Goal: Communication & Community: Answer question/provide support

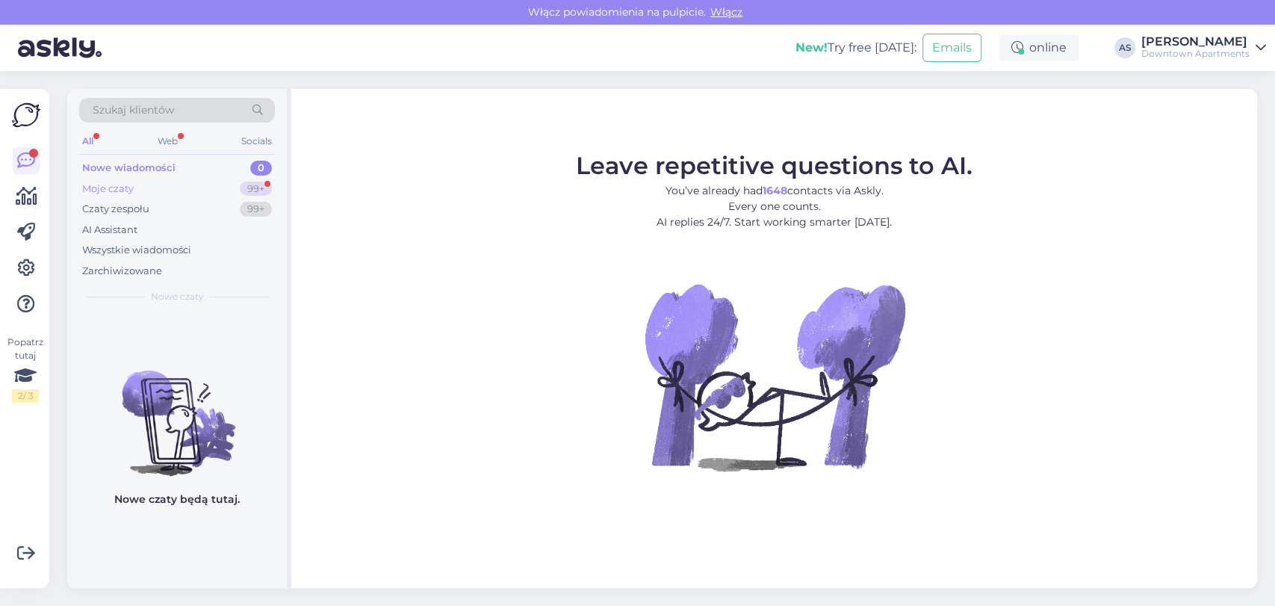
click at [253, 179] on div "Moje czaty 99+" at bounding box center [177, 189] width 196 height 21
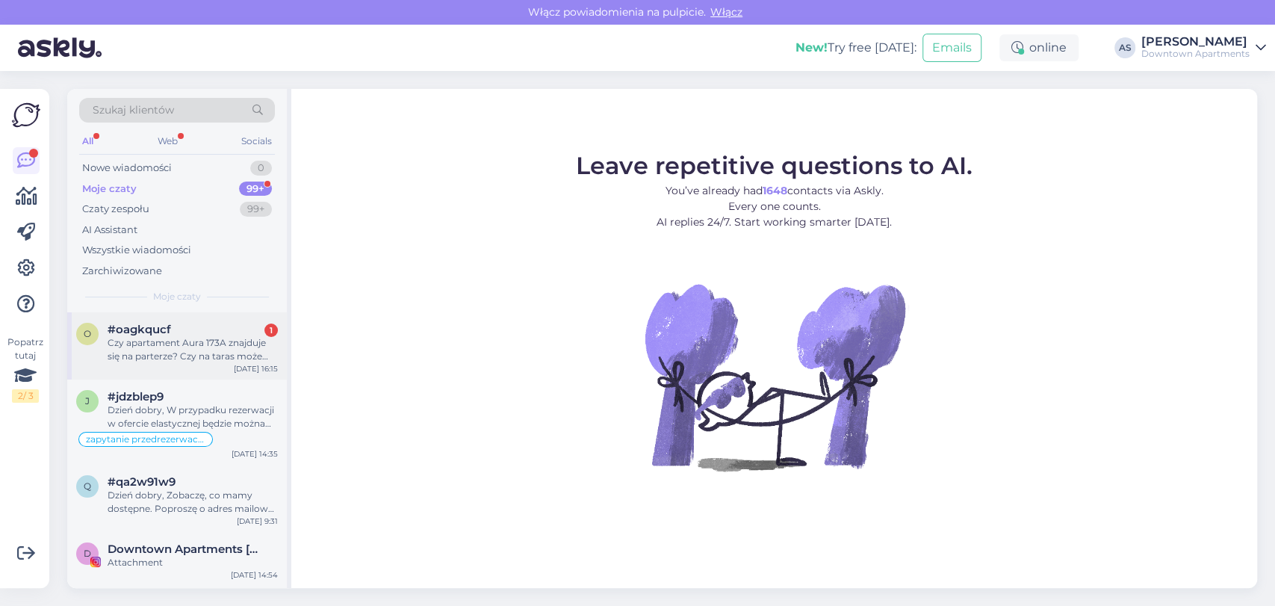
click at [188, 372] on div "o #oagkqucf 1 Czy apartament Aura 173A znajduje się na parterze? Czy na taras m…" at bounding box center [177, 345] width 220 height 67
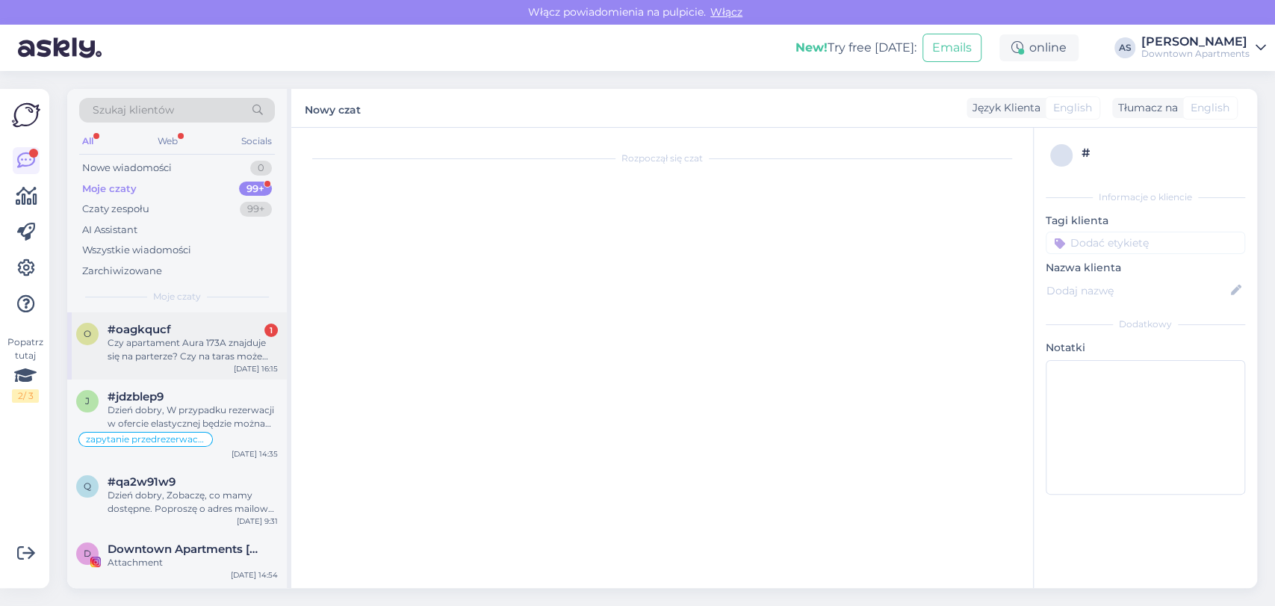
scroll to position [51, 0]
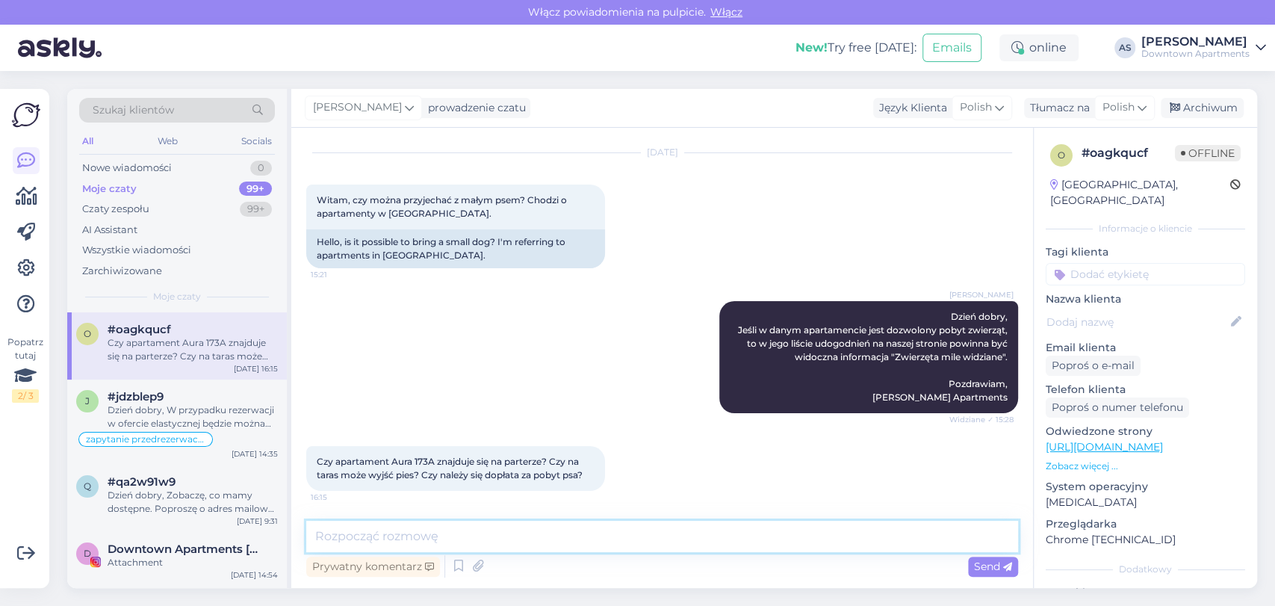
click at [621, 540] on textarea at bounding box center [662, 536] width 712 height 31
click at [197, 168] on div "Nowe wiadomości 1" at bounding box center [177, 168] width 196 height 21
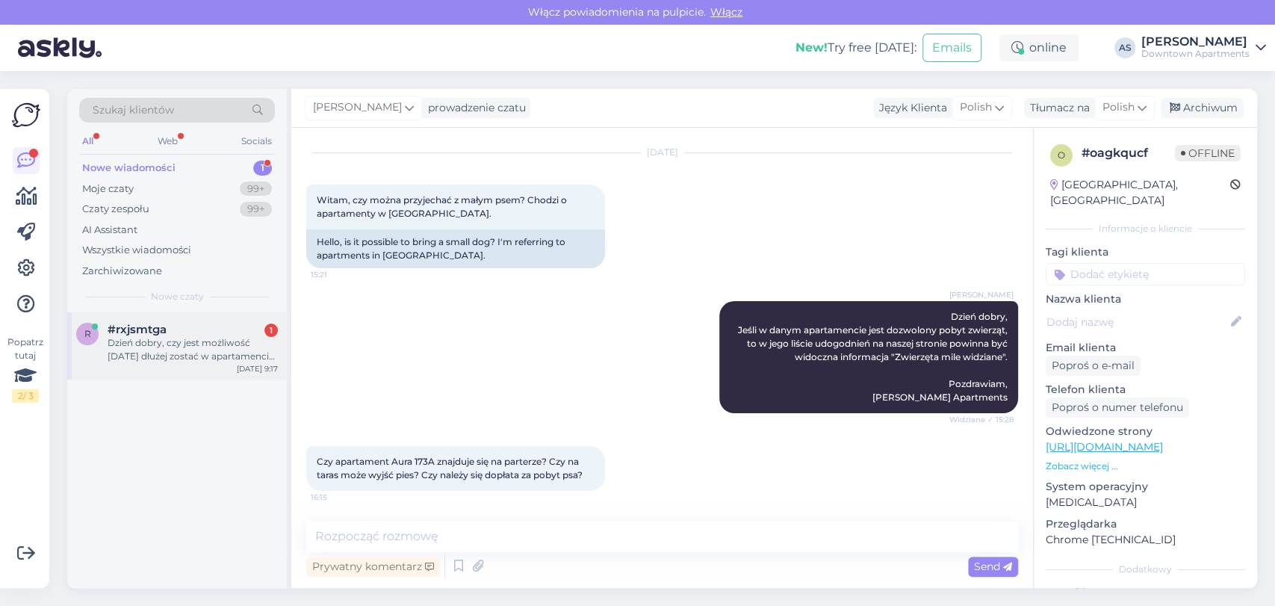
click at [122, 339] on div "Dzień dobry, czy jest możliwość [DATE] dłużej zostać w apartamencie Granaria So…" at bounding box center [193, 349] width 170 height 27
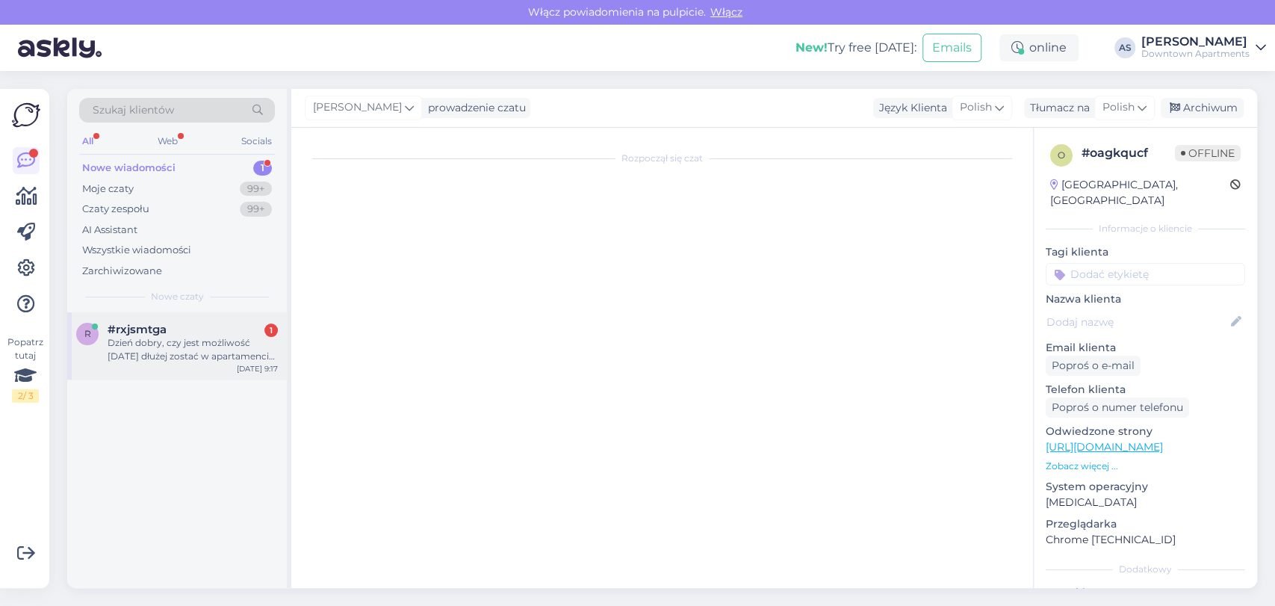
scroll to position [0, 0]
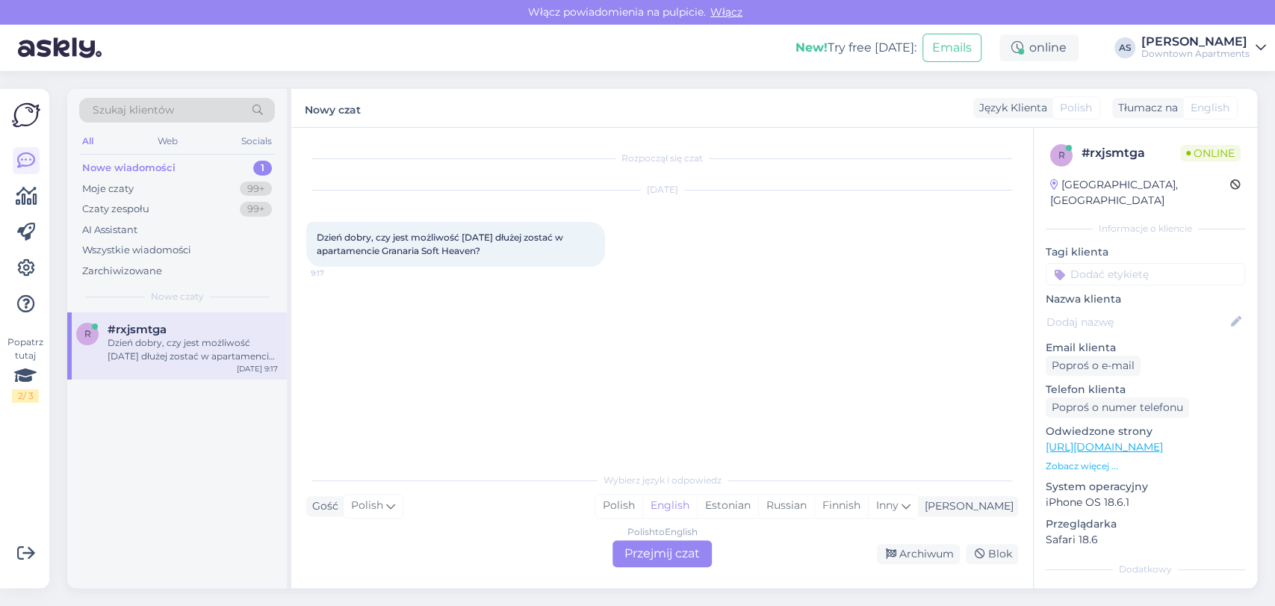
click at [640, 554] on div "Polish to English Przejmij czat" at bounding box center [662, 553] width 99 height 27
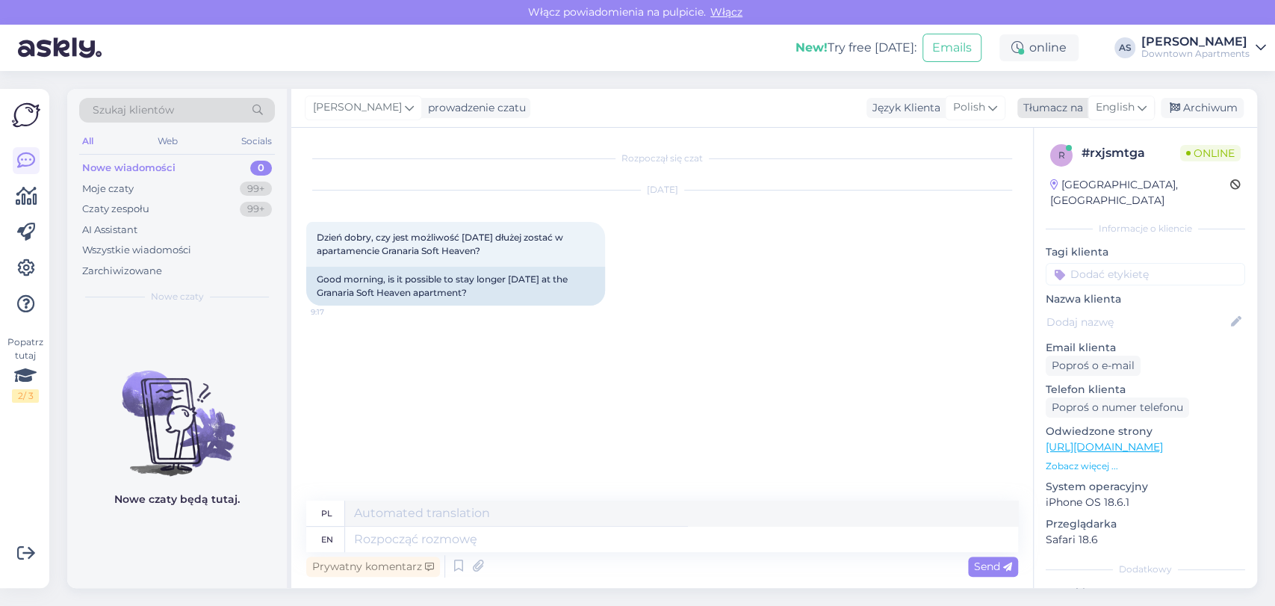
click at [1103, 111] on span "English" at bounding box center [1115, 107] width 39 height 16
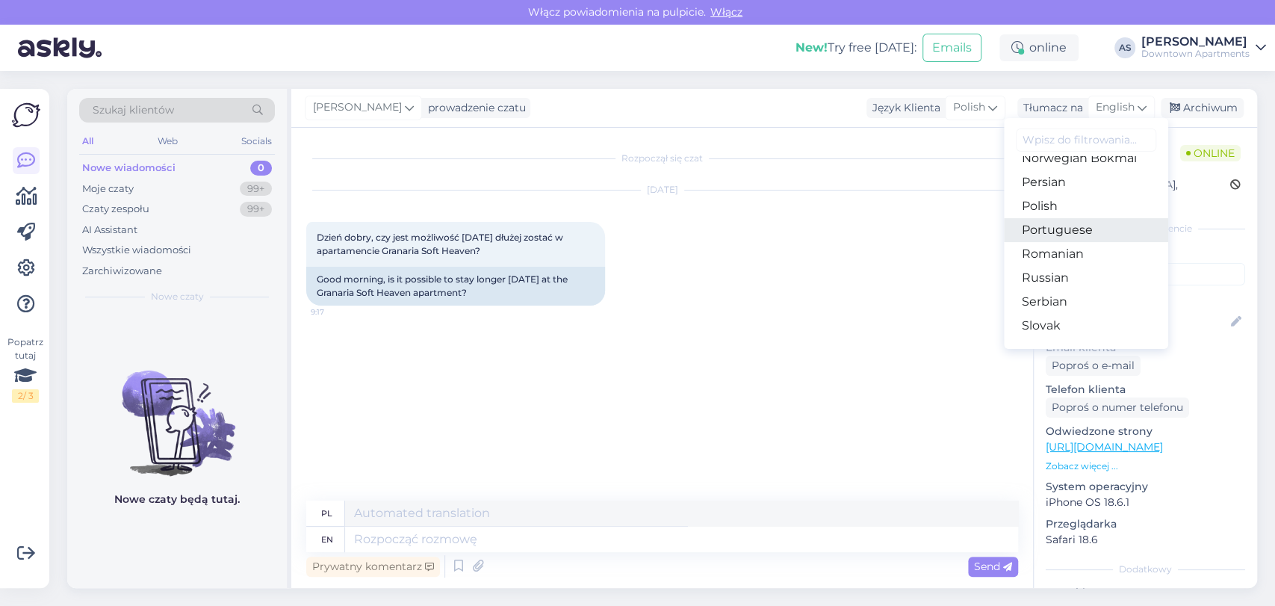
scroll to position [498, 0]
click at [1055, 212] on link "Polish" at bounding box center [1086, 203] width 164 height 24
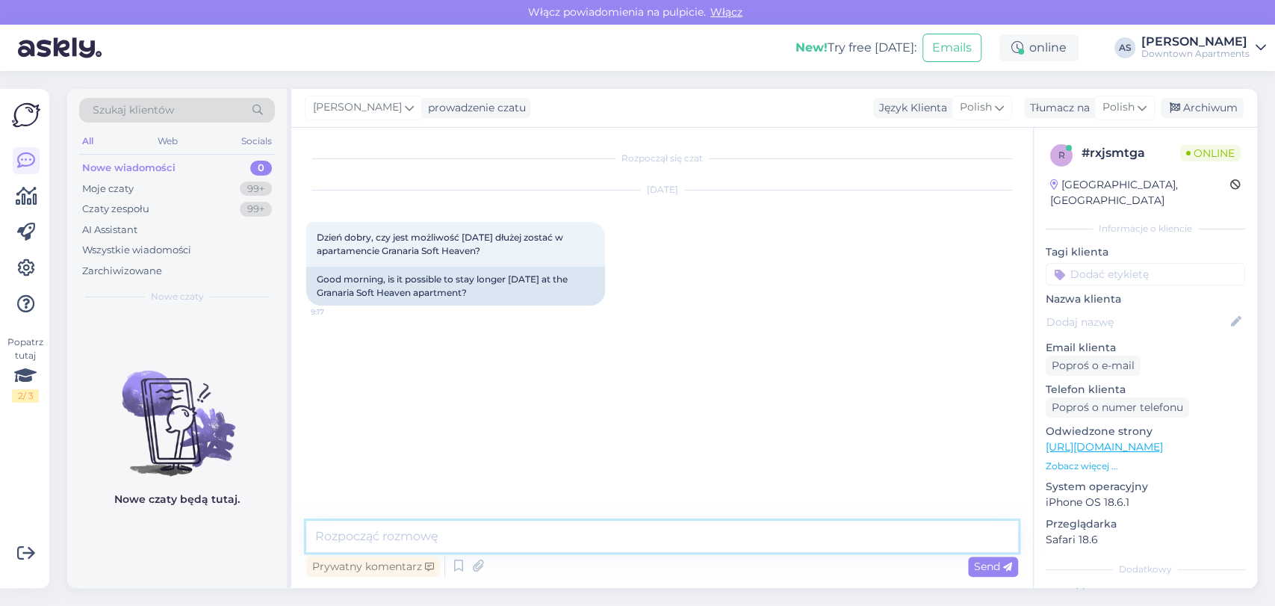
click at [657, 539] on textarea at bounding box center [662, 536] width 712 height 31
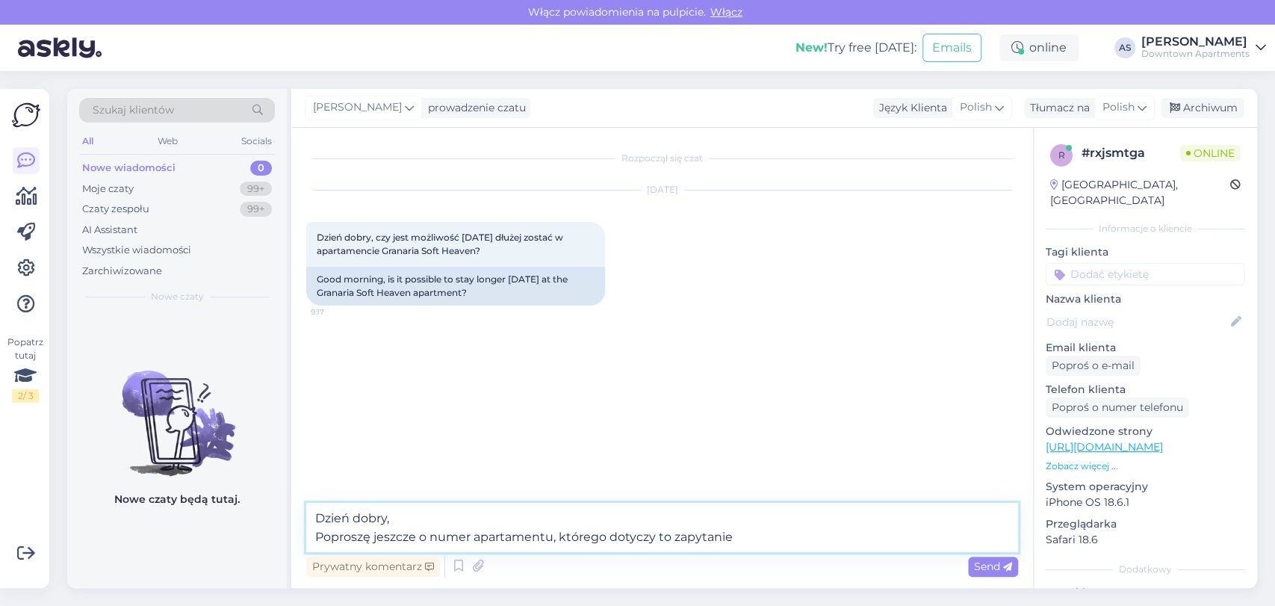
type textarea "Dzień dobry, Poproszę jeszcze o numer apartamentu, którego dotyczy to zapytanie."
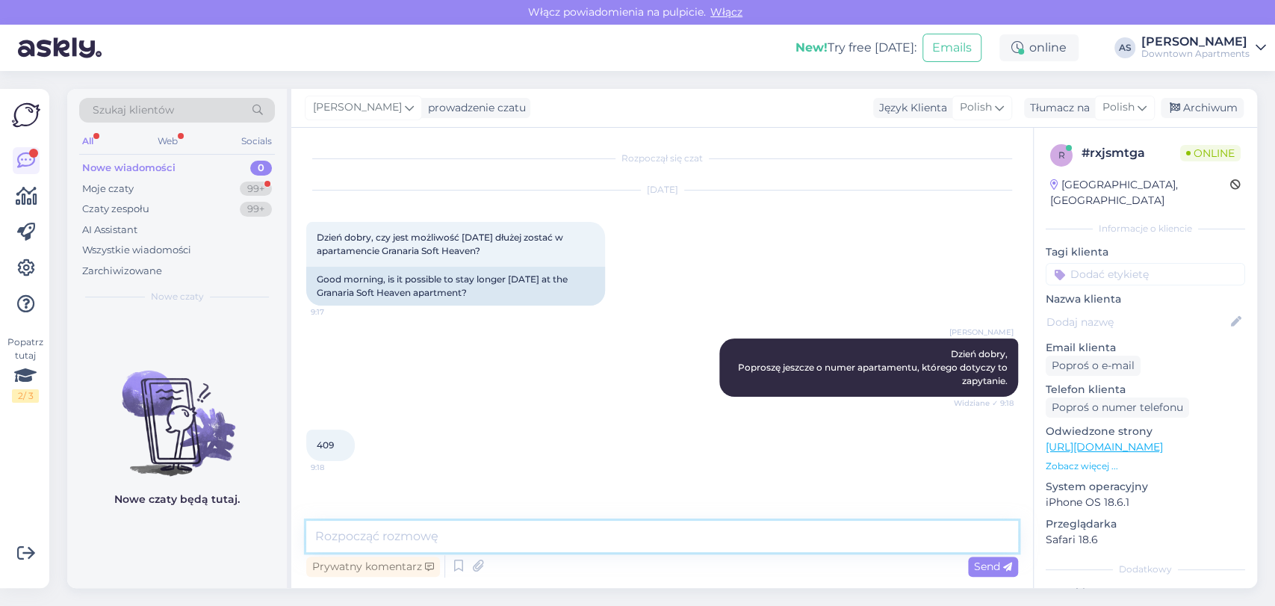
click at [474, 533] on textarea at bounding box center [662, 536] width 712 height 31
type textarea "C"
click at [505, 533] on textarea "Dziękuję. Widzę, że apartament jest obecnie dostępny, więc nie będzie problemu." at bounding box center [662, 536] width 712 height 31
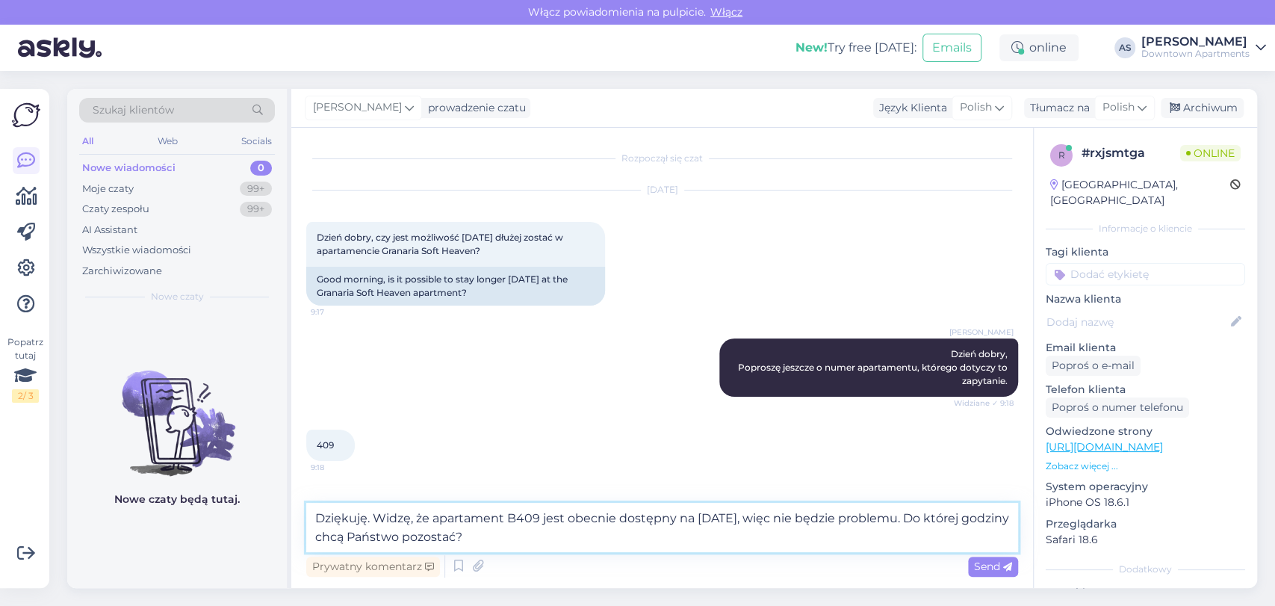
click at [377, 514] on textarea "Dziękuję. Widzę, że apartament B409 jest obecnie dostępny na [DATE], więc nie b…" at bounding box center [662, 527] width 712 height 49
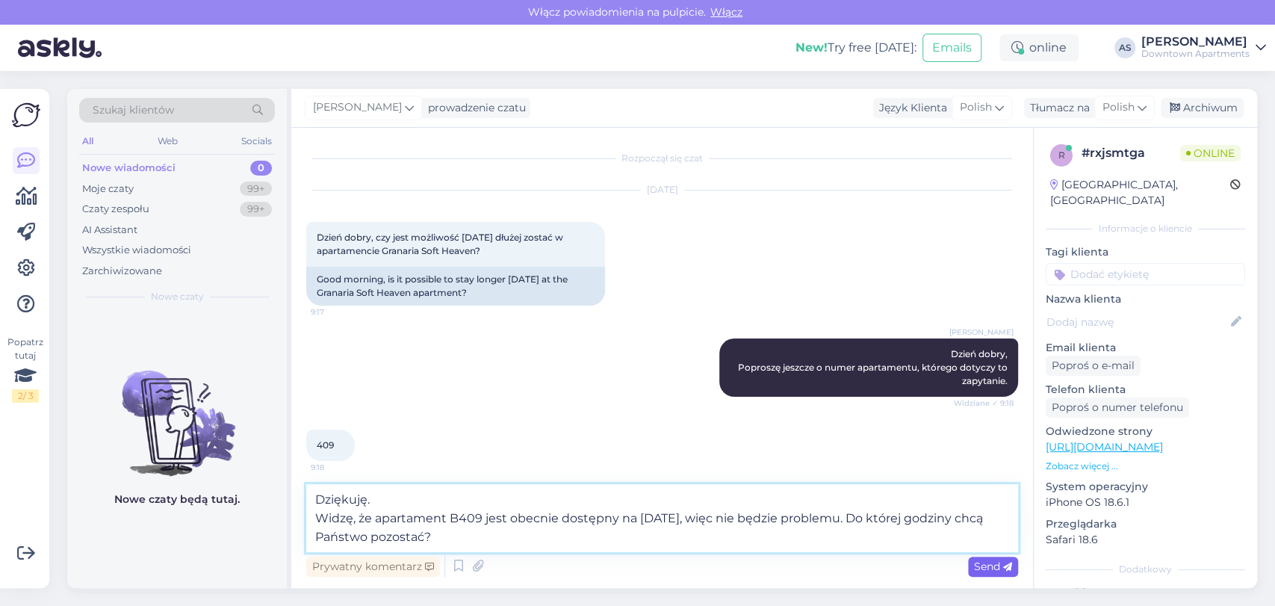
type textarea "Dziękuję. Widzę, że apartament B409 jest obecnie dostępny na [DATE], więc nie b…"
click at [1006, 563] on icon at bounding box center [1007, 567] width 9 height 9
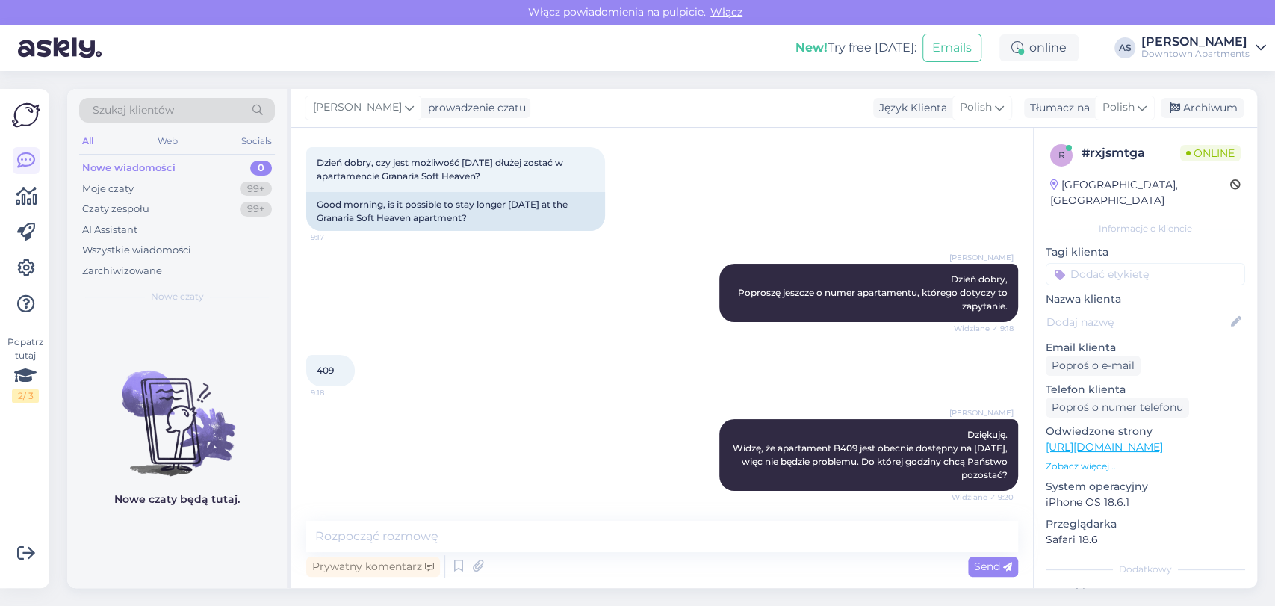
scroll to position [90, 0]
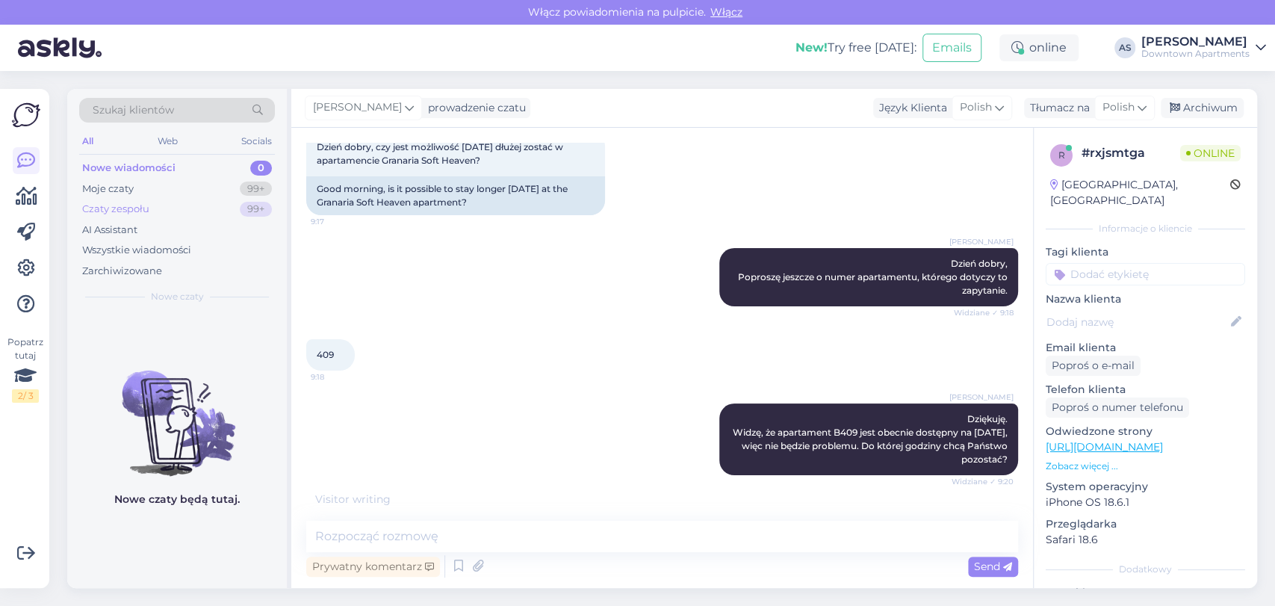
click at [155, 208] on div "Czaty zespołu 99+" at bounding box center [177, 209] width 196 height 21
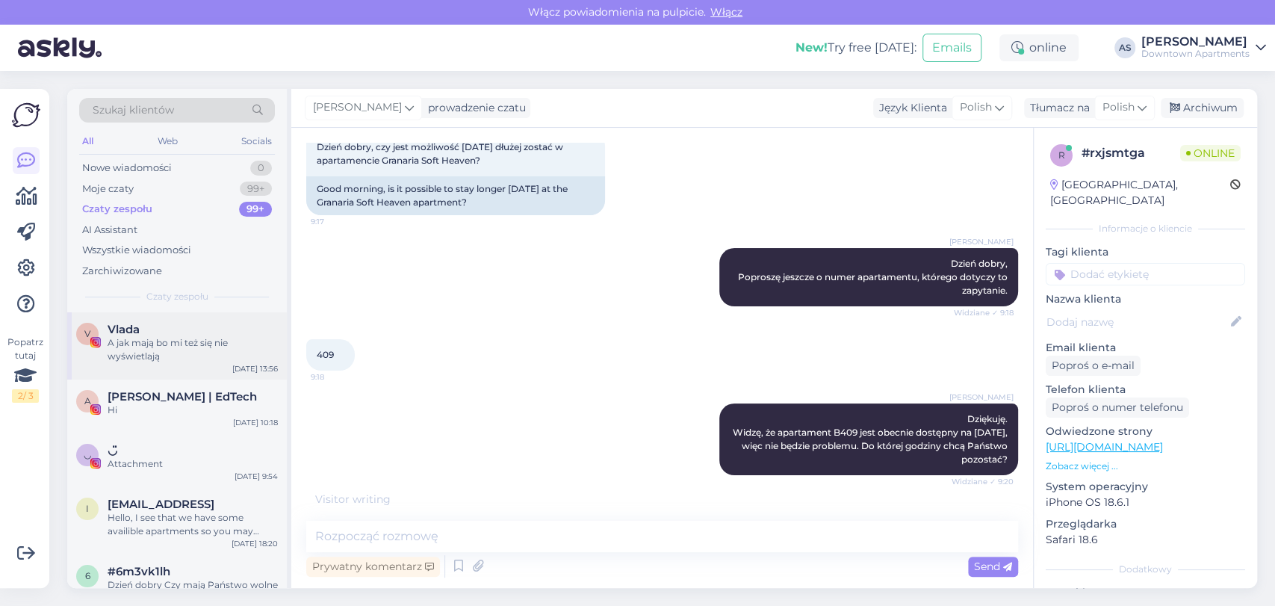
click at [197, 312] on div "V Vlada A jak mają bo mi też się nie wyświetlają [DATE] 13:56" at bounding box center [177, 345] width 220 height 67
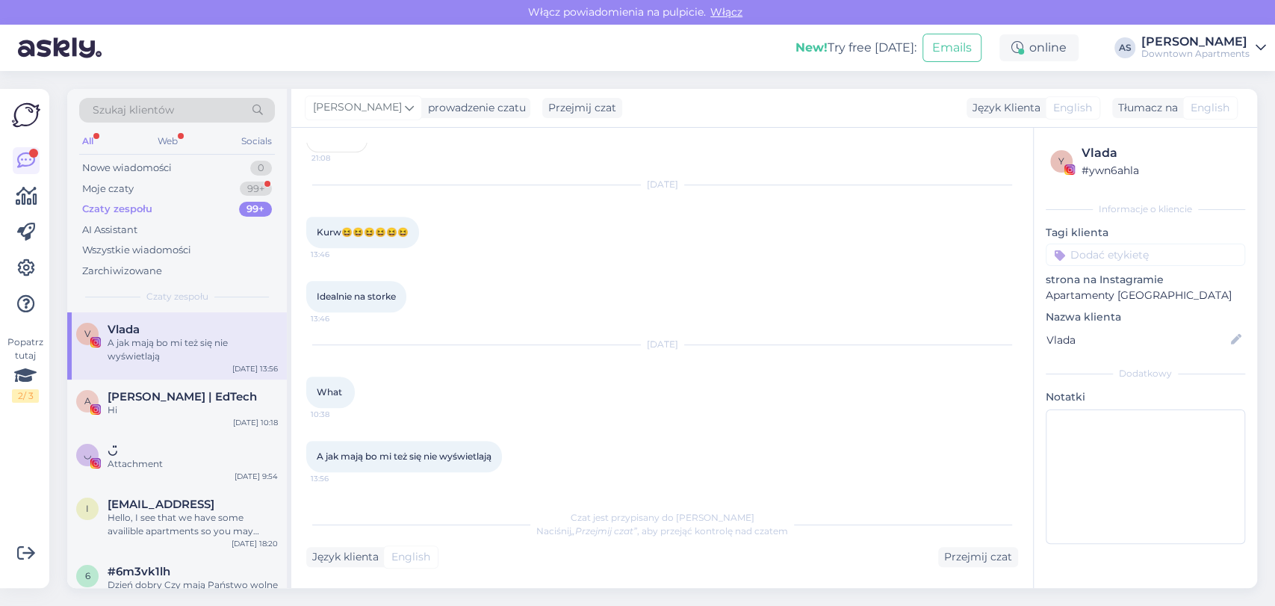
scroll to position [8178, 0]
click at [185, 191] on div "Moje czaty 99+" at bounding box center [177, 189] width 196 height 21
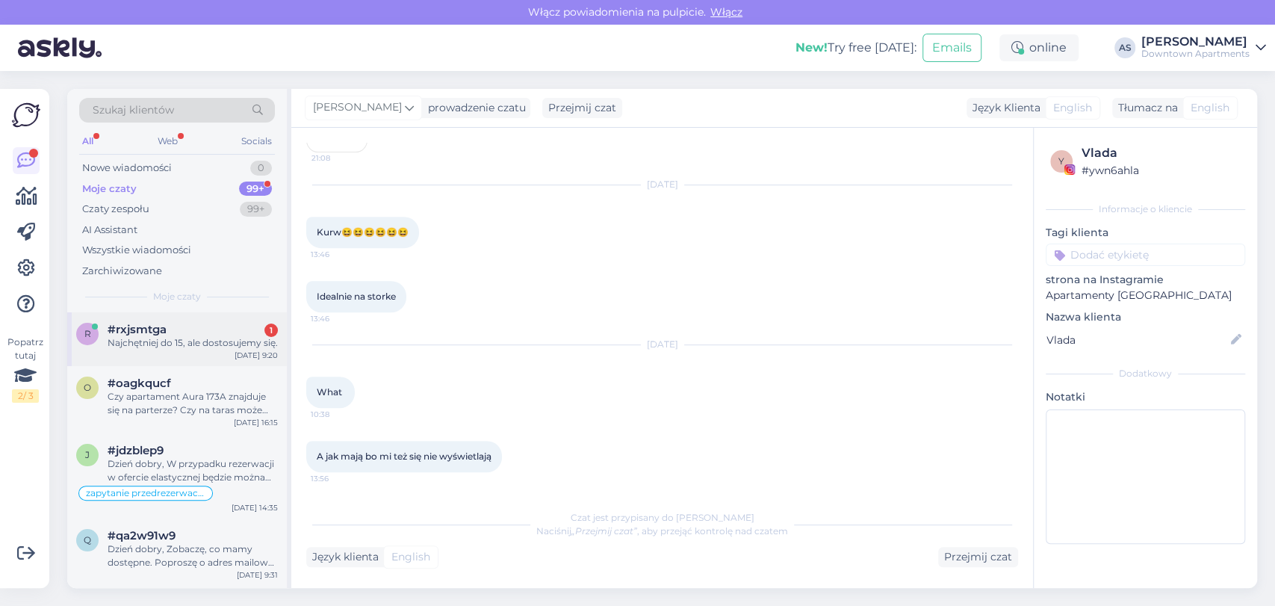
click at [169, 341] on div "Najchętniej do 15, ale dostosujemy się." at bounding box center [193, 342] width 170 height 13
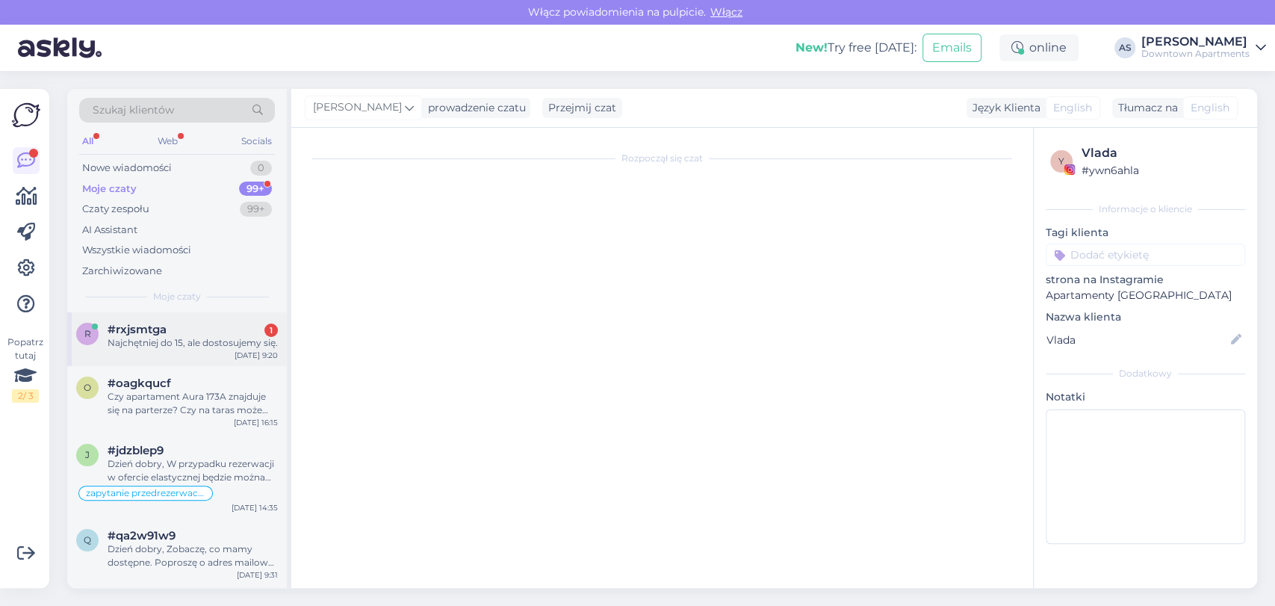
scroll to position [138, 0]
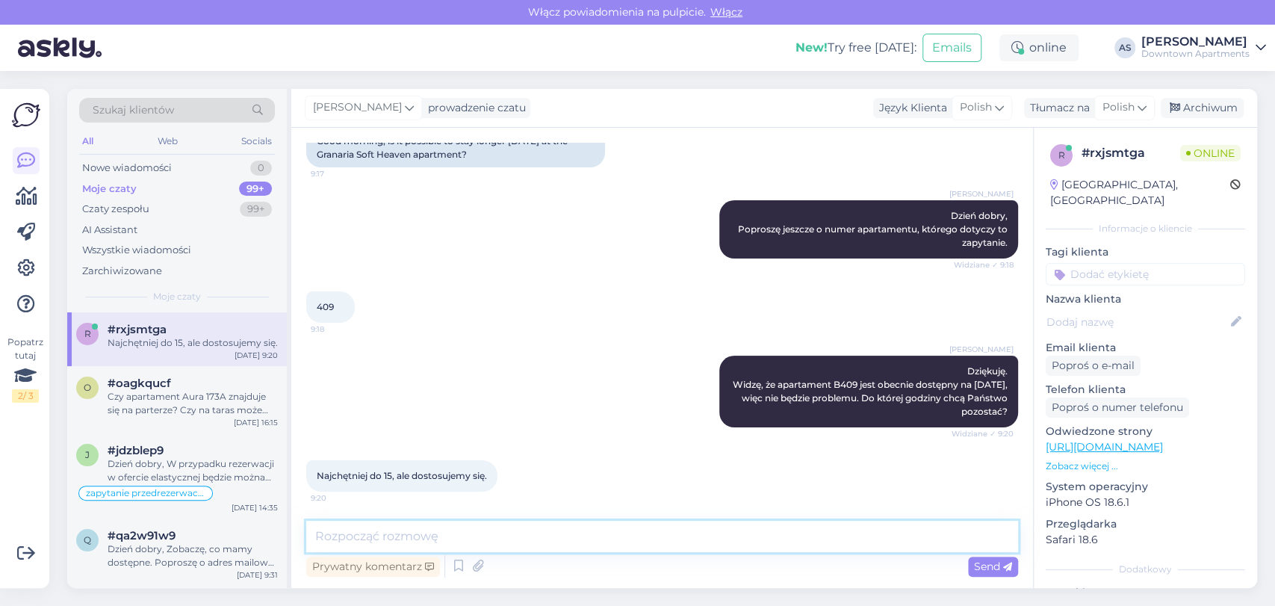
click at [443, 529] on textarea at bounding box center [662, 536] width 712 height 31
click at [443, 529] on textarea "Takie przedłużenie" at bounding box center [662, 536] width 712 height 31
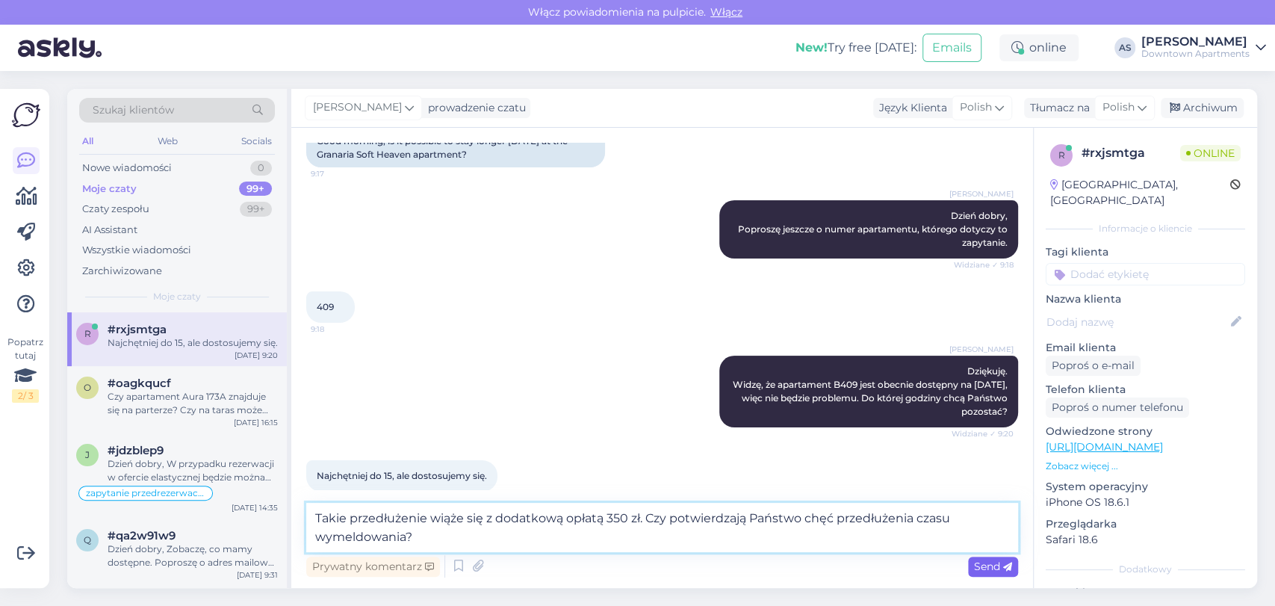
type textarea "Takie przedłużenie wiąże się z dodatkową opłatą 350 zł. Czy potwierdzają Państw…"
click at [1012, 568] on div "Send" at bounding box center [993, 567] width 50 height 20
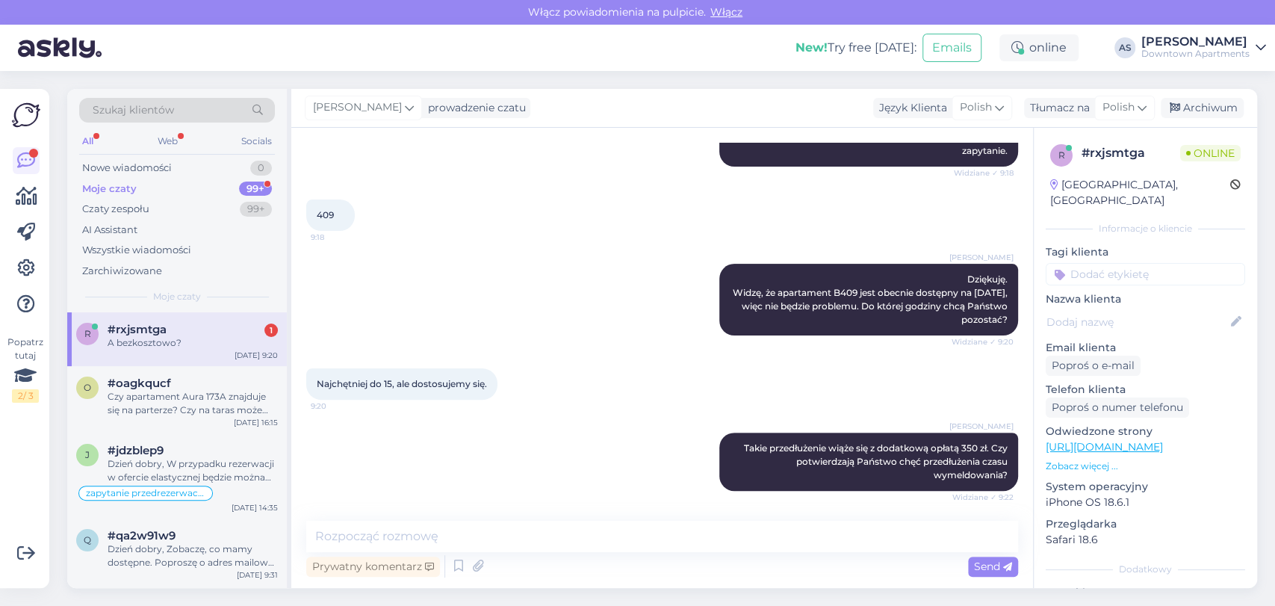
scroll to position [294, 0]
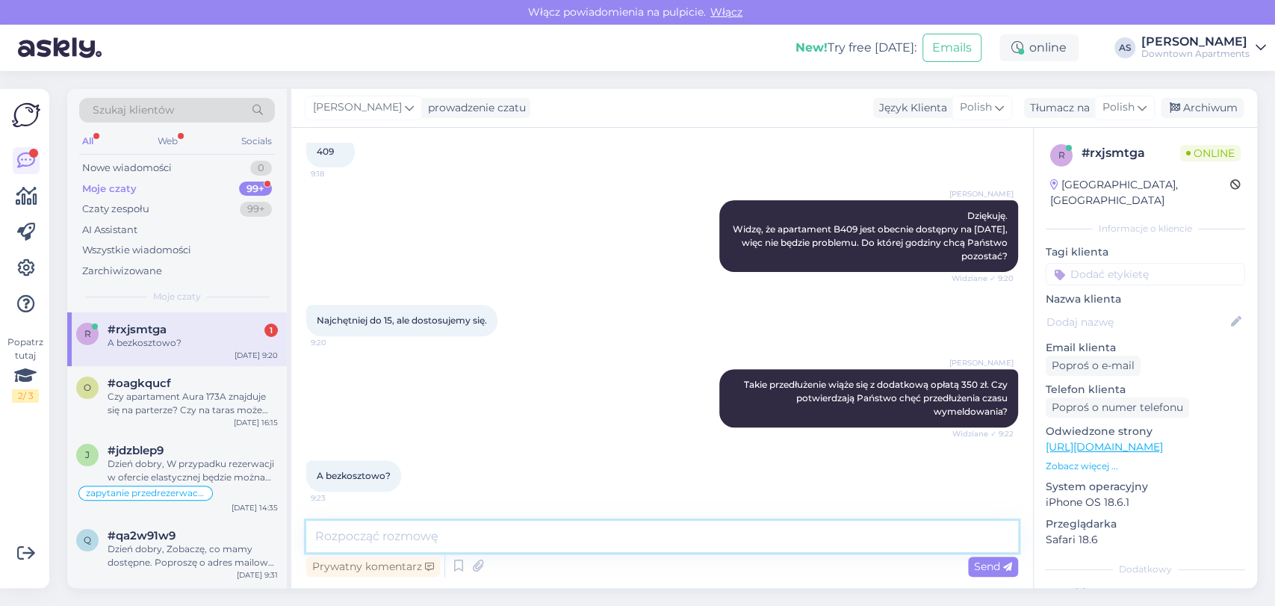
click at [520, 536] on textarea at bounding box center [662, 536] width 712 height 31
type textarea "Bezkosztowe wymeldowanie jest możliwe do godz. 12:30."
click at [992, 568] on span "Send" at bounding box center [993, 566] width 38 height 13
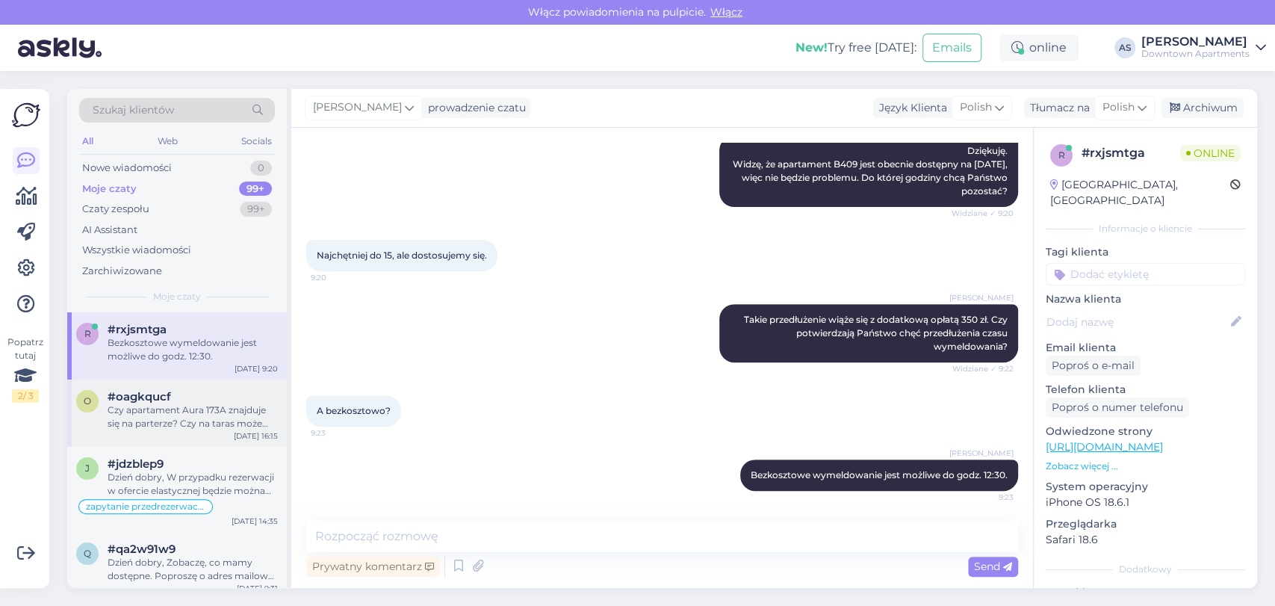
click at [162, 402] on span "#oagkqucf" at bounding box center [140, 396] width 64 height 13
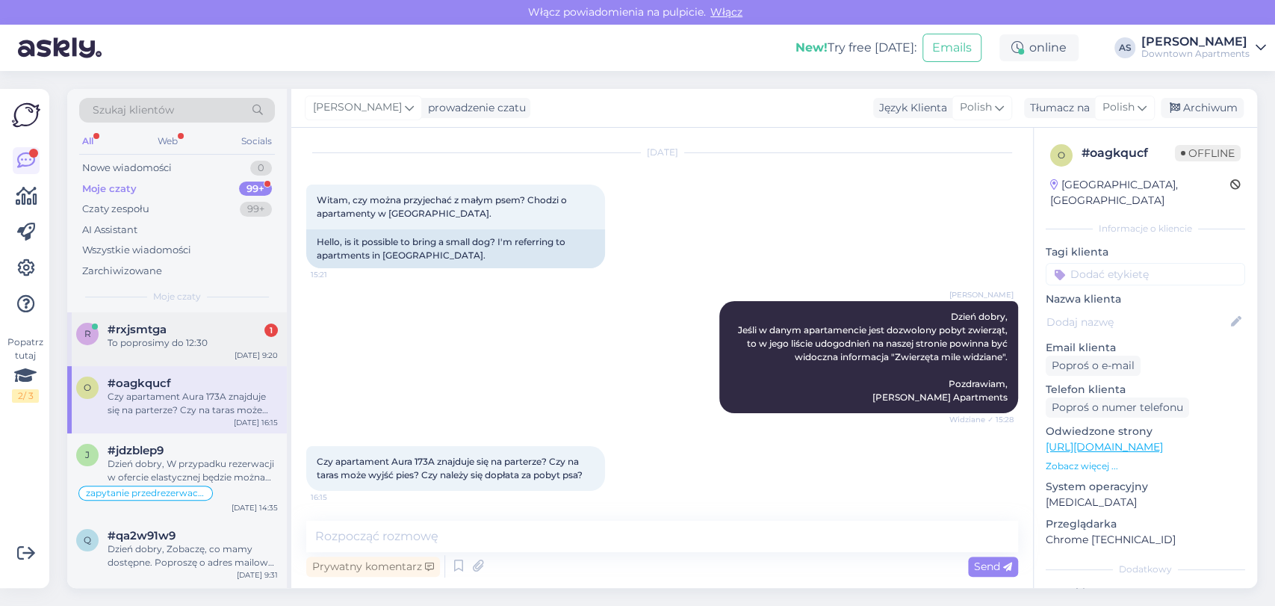
click at [157, 336] on div "To poprosimy do 12:30" at bounding box center [193, 342] width 170 height 13
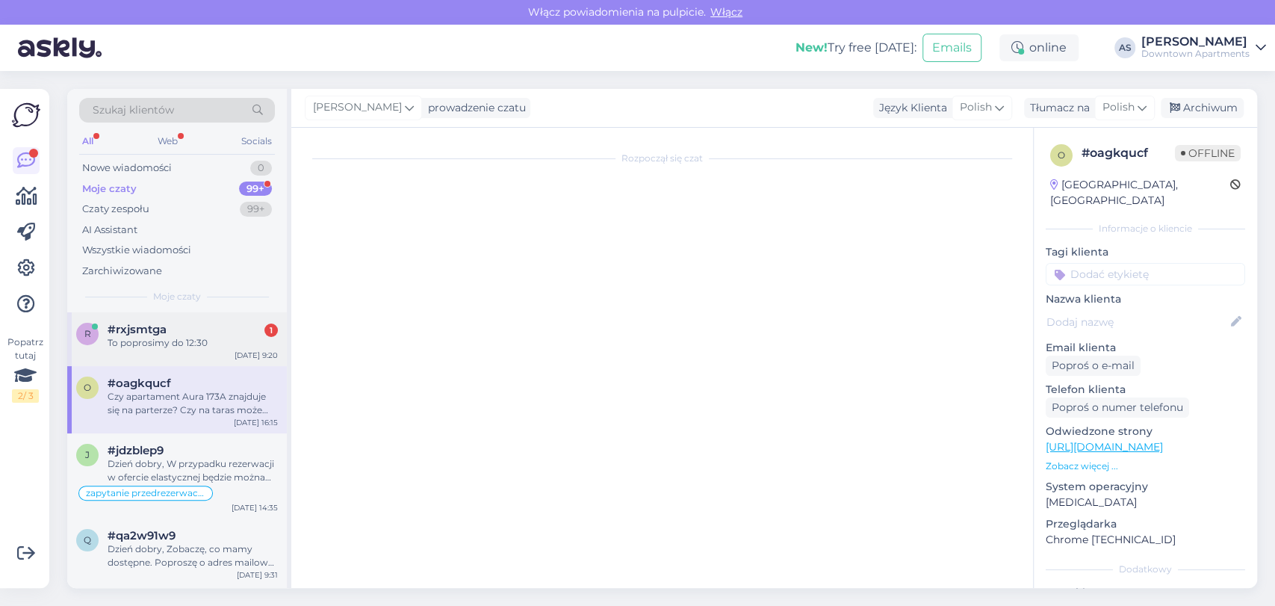
scroll to position [423, 0]
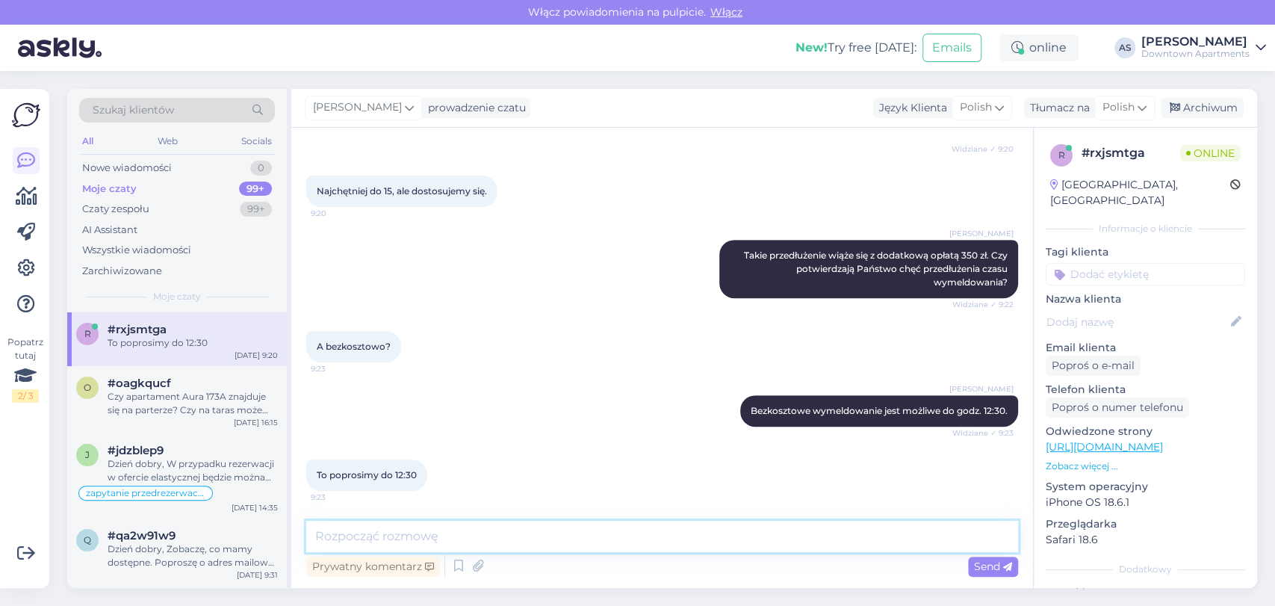
click at [577, 533] on textarea at bounding box center [662, 536] width 712 height 31
type textarea "P"
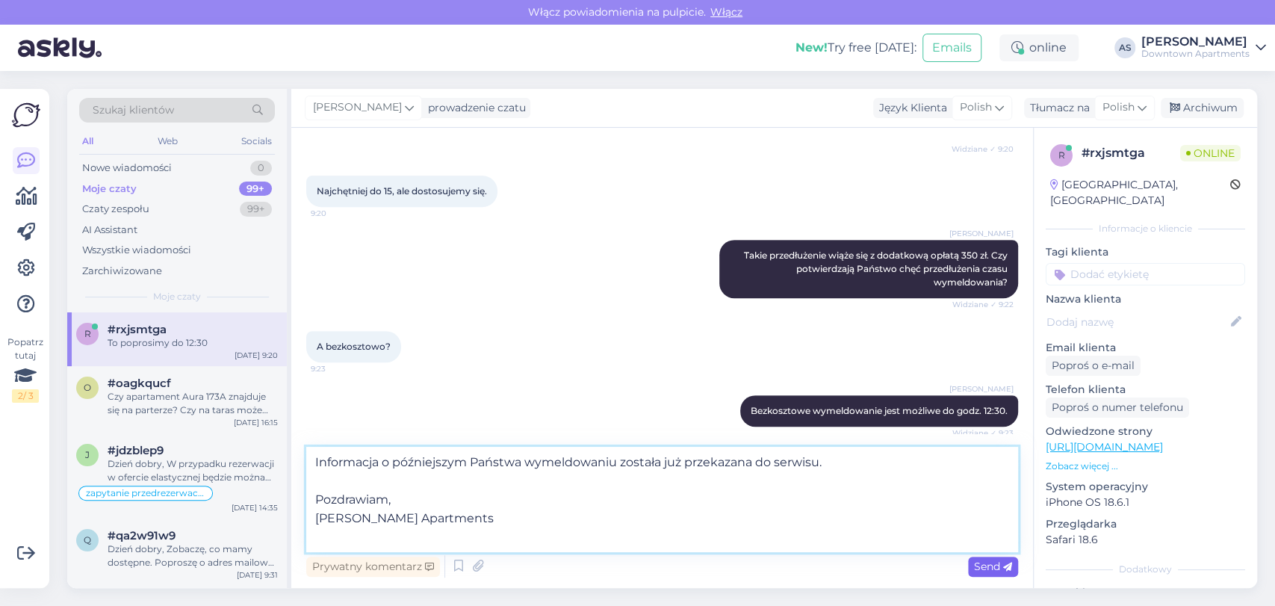
type textarea "Informacja o późniejszym Państwa wymeldowaniu została już przekazana do serwisu…"
click at [984, 563] on span "Send" at bounding box center [993, 566] width 38 height 13
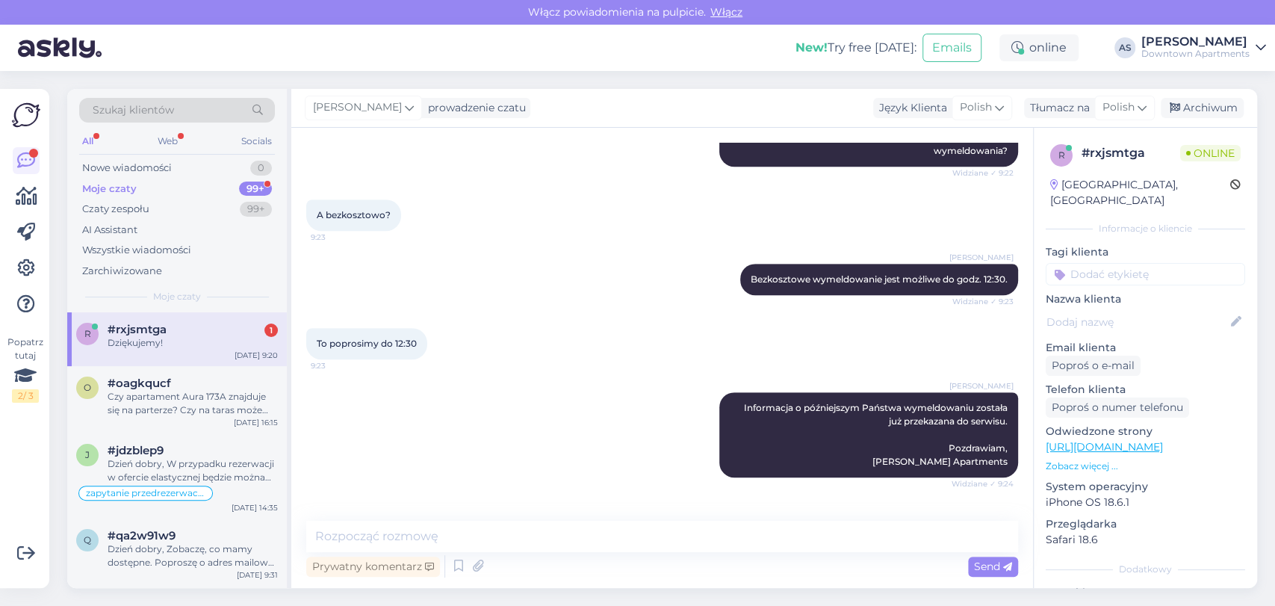
scroll to position [619, 0]
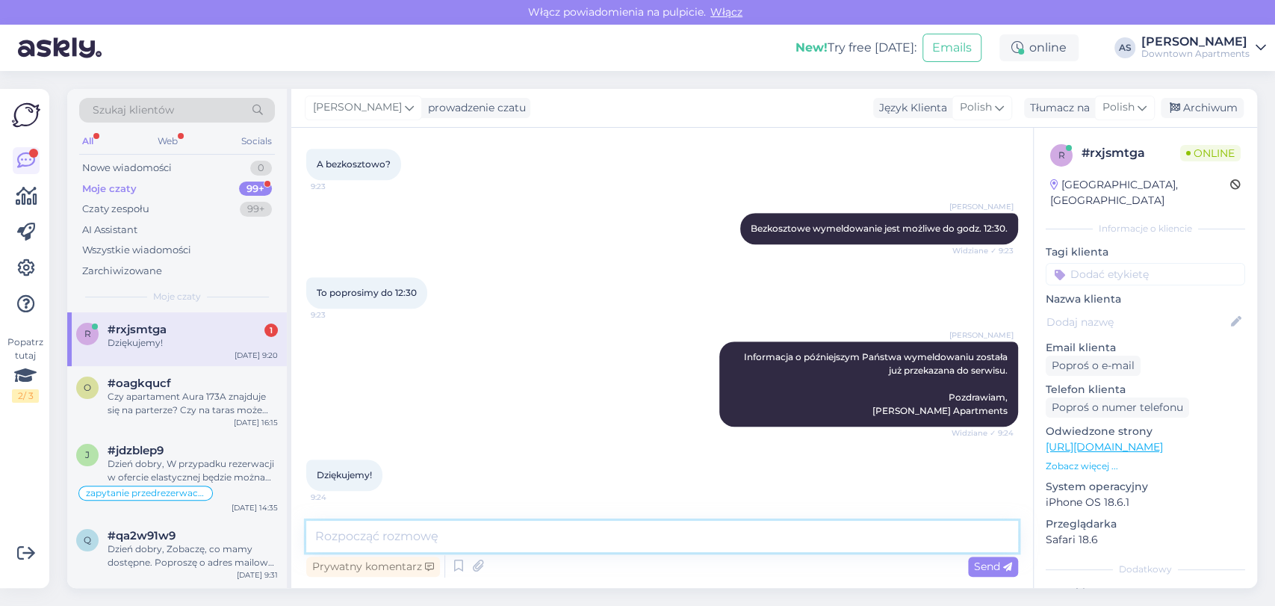
click at [577, 546] on textarea at bounding box center [662, 536] width 712 height 31
type textarea "Cieszę się, że mogłem pomóc i życzę miłego dnia! :)"
click at [988, 561] on span "Send" at bounding box center [993, 566] width 38 height 13
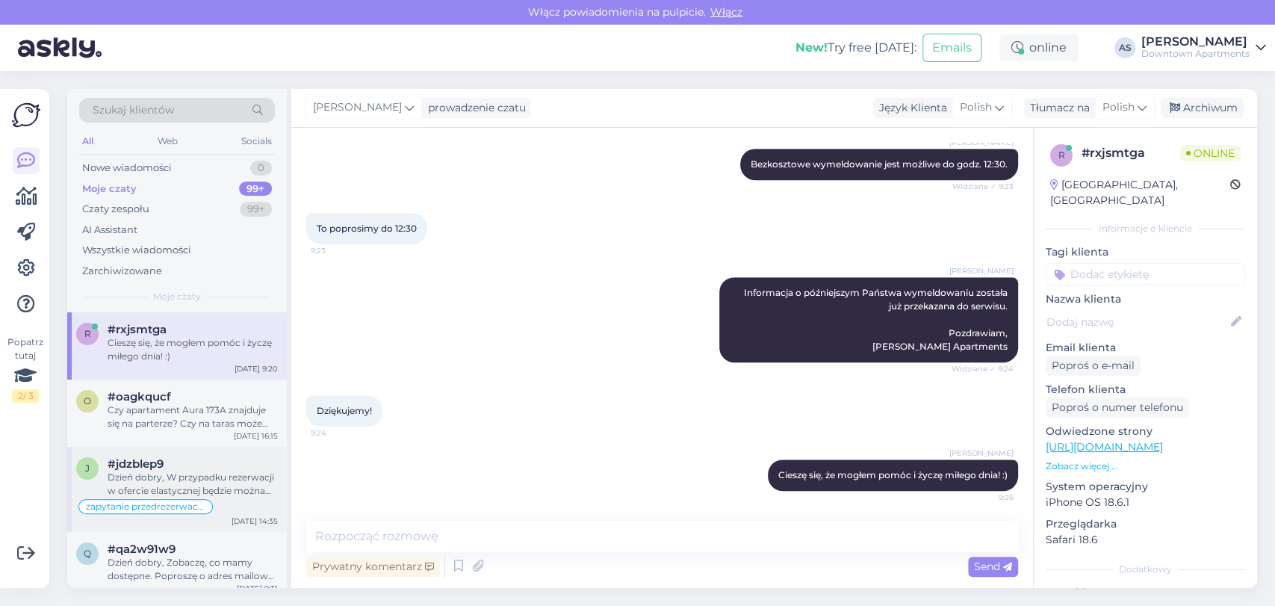
click at [191, 469] on div "#jdzblep9" at bounding box center [193, 463] width 170 height 13
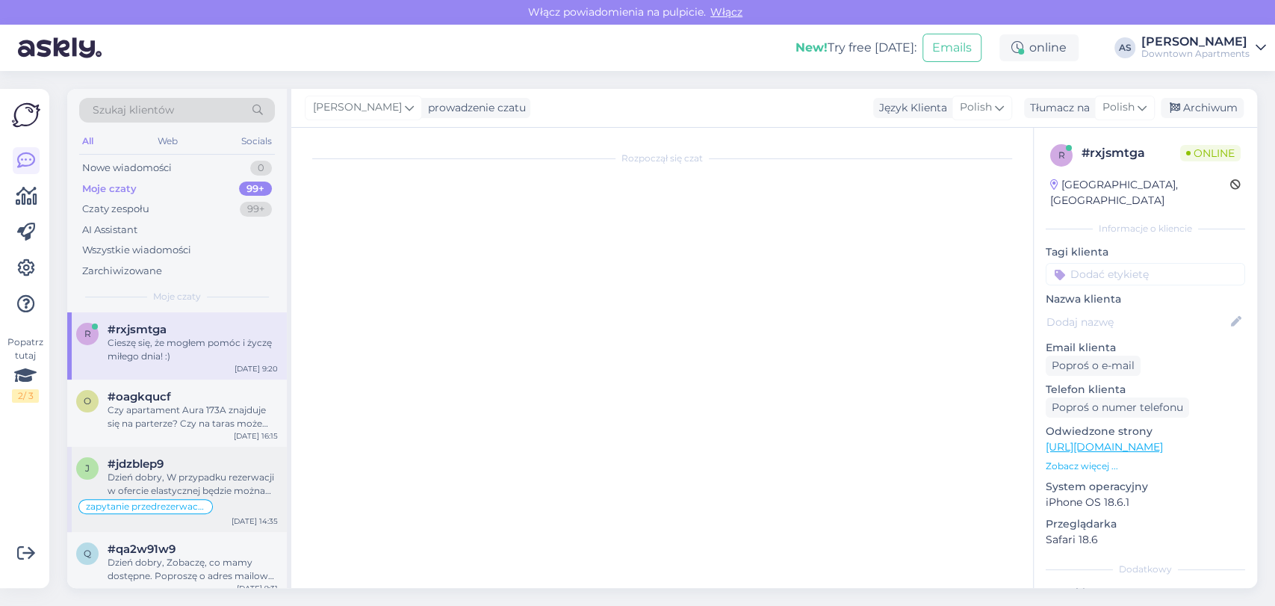
scroll to position [2687, 0]
